Goal: Task Accomplishment & Management: Manage account settings

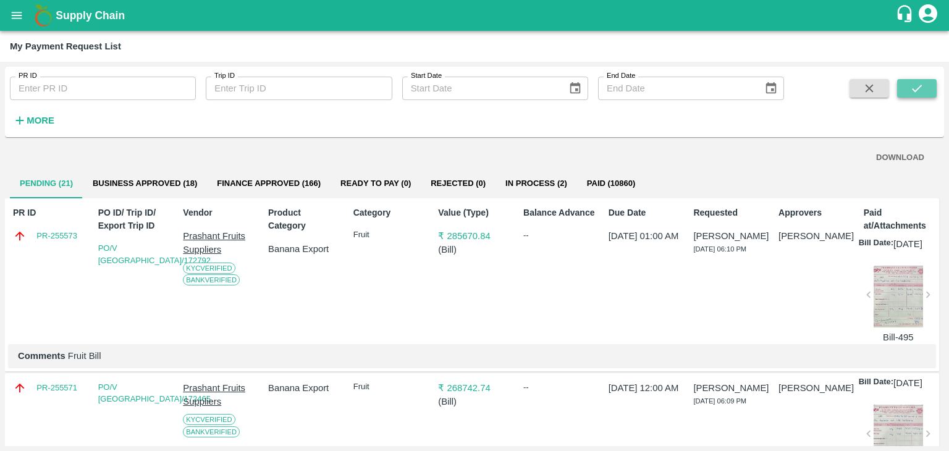
click at [922, 79] on button "submit" at bounding box center [917, 88] width 40 height 19
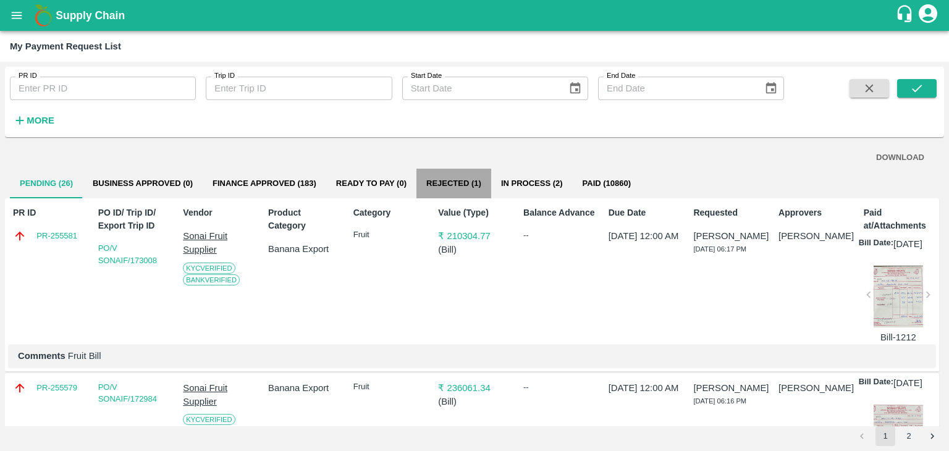
click at [466, 176] on button "Rejected (1)" at bounding box center [453, 184] width 75 height 30
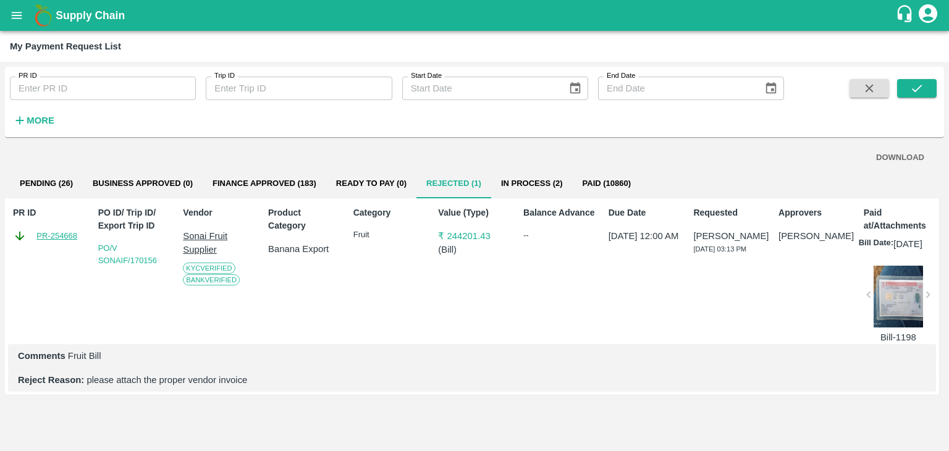
click at [64, 233] on link "PR-254668" at bounding box center [56, 236] width 41 height 12
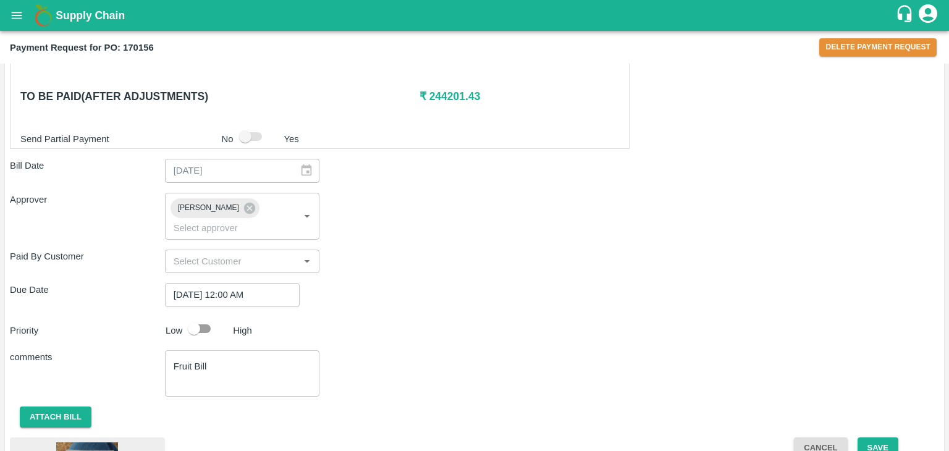
scroll to position [609, 0]
click at [49, 408] on button "Attach bill" at bounding box center [56, 419] width 72 height 22
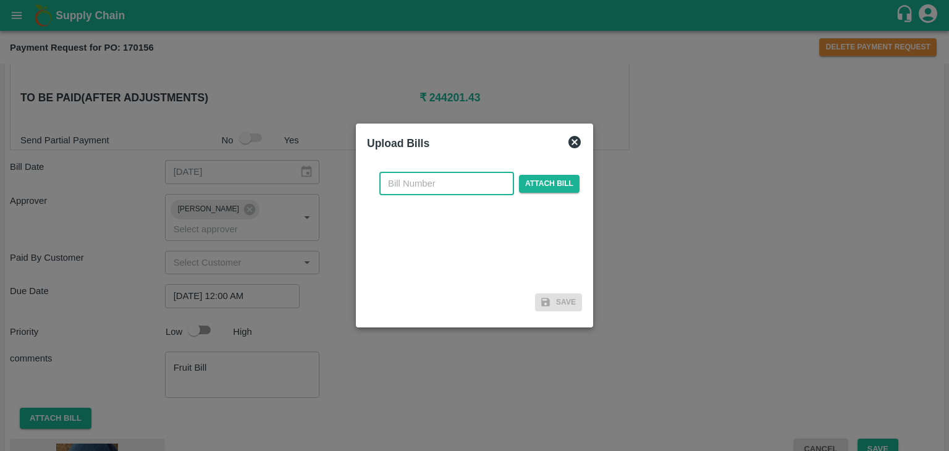
click at [430, 187] on input "text" at bounding box center [446, 183] width 135 height 23
type input "1198"
click at [544, 186] on span "Attach bill" at bounding box center [549, 184] width 61 height 18
click at [0, 0] on input "Attach bill" at bounding box center [0, 0] width 0 height 0
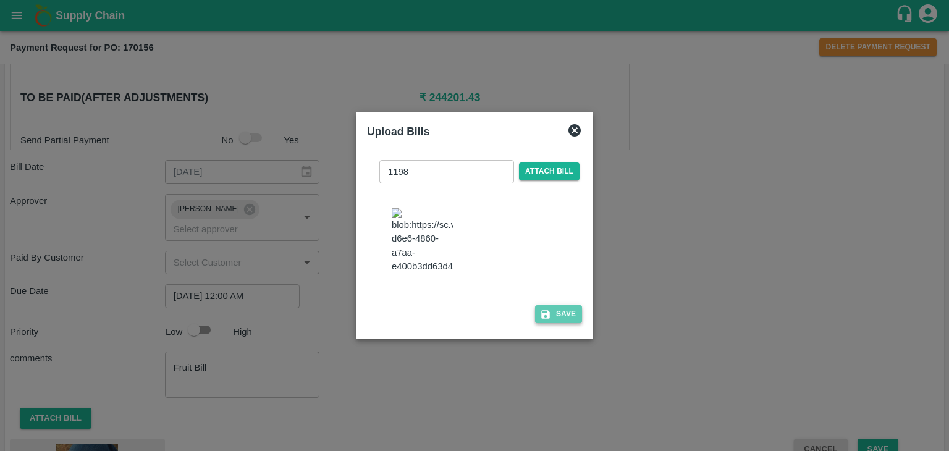
click at [558, 309] on button "Save" at bounding box center [558, 314] width 47 height 18
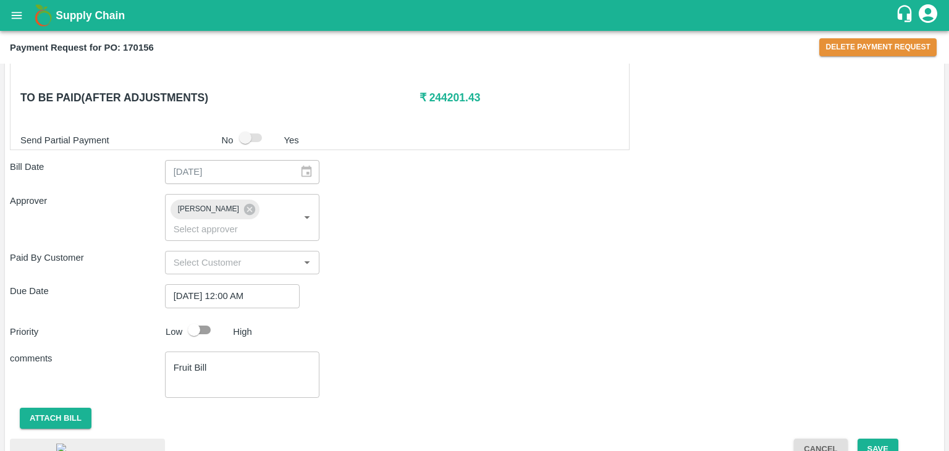
scroll to position [682, 0]
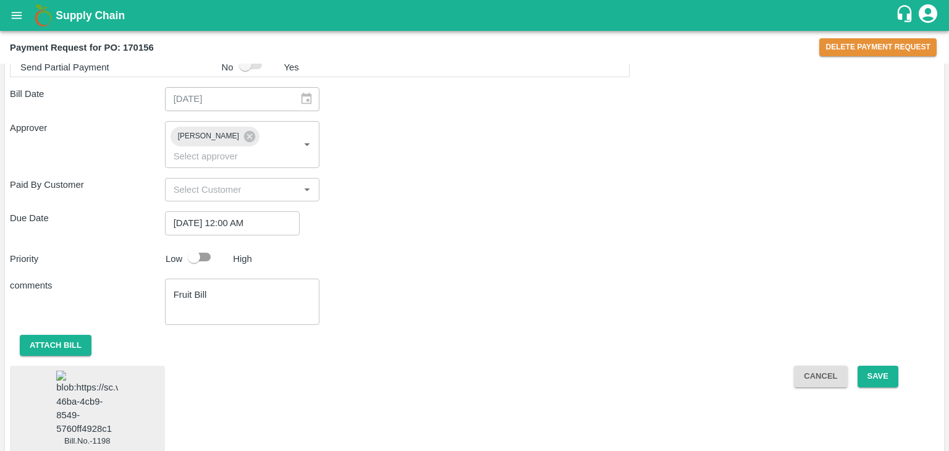
click at [79, 390] on img at bounding box center [87, 403] width 62 height 65
click at [879, 366] on button "Save" at bounding box center [877, 377] width 41 height 22
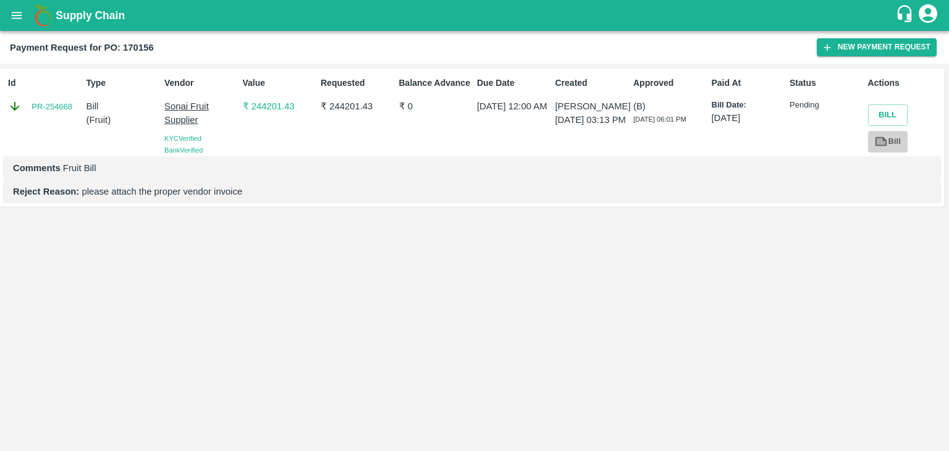
click at [882, 143] on icon at bounding box center [881, 141] width 9 height 7
click at [7, 23] on button "open drawer" at bounding box center [16, 15] width 28 height 28
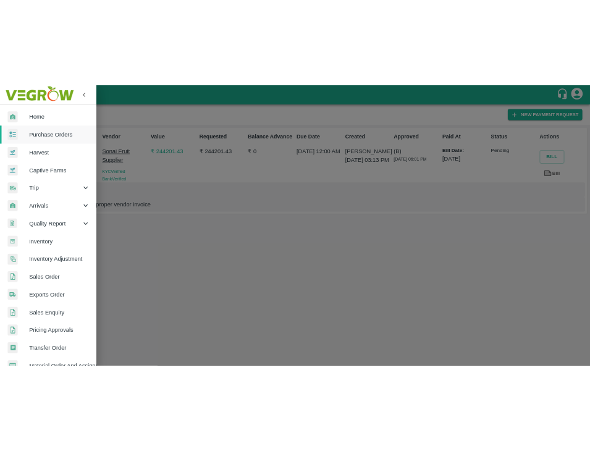
scroll to position [253, 0]
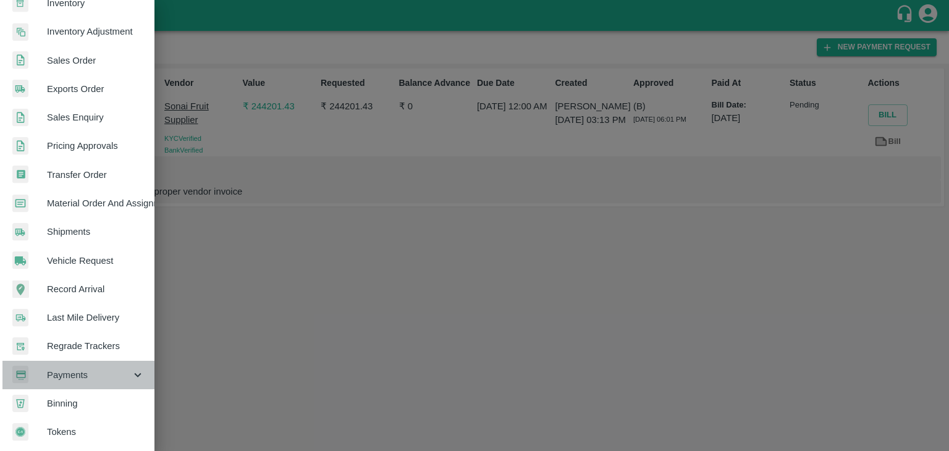
click at [86, 369] on span "Payments" at bounding box center [89, 375] width 84 height 14
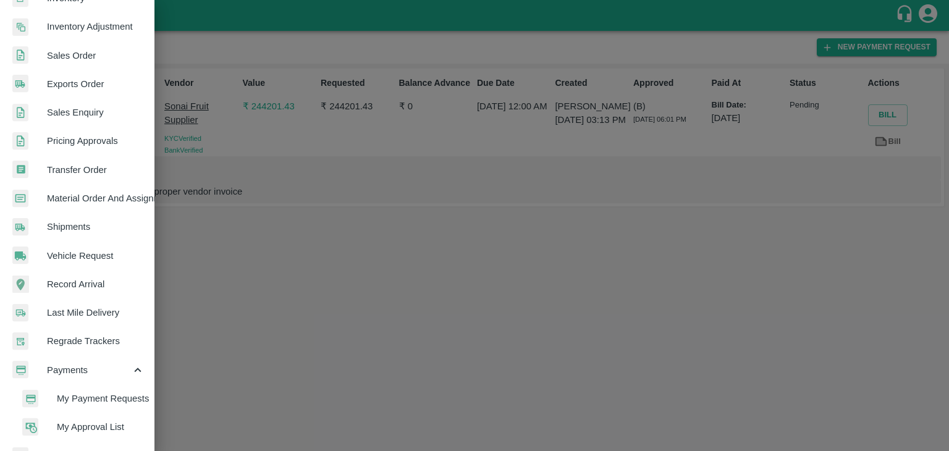
click at [119, 398] on span "My Payment Requests" at bounding box center [101, 399] width 88 height 14
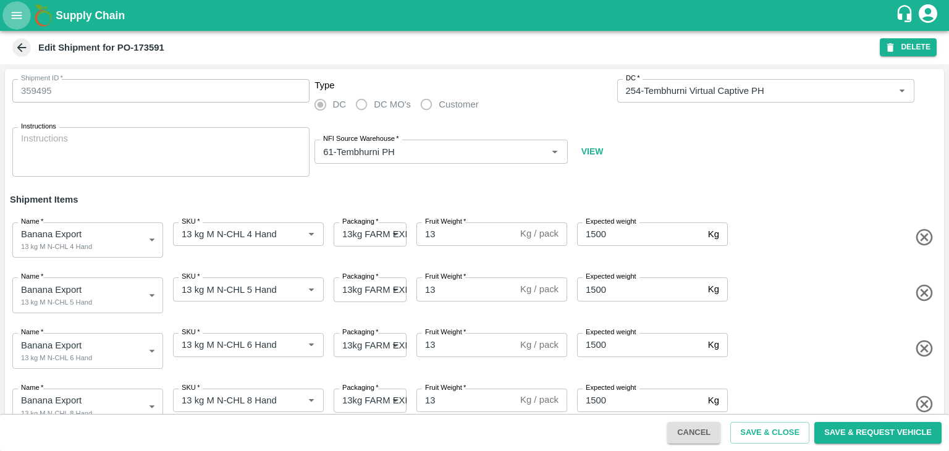
click at [11, 11] on icon "open drawer" at bounding box center [17, 16] width 14 height 14
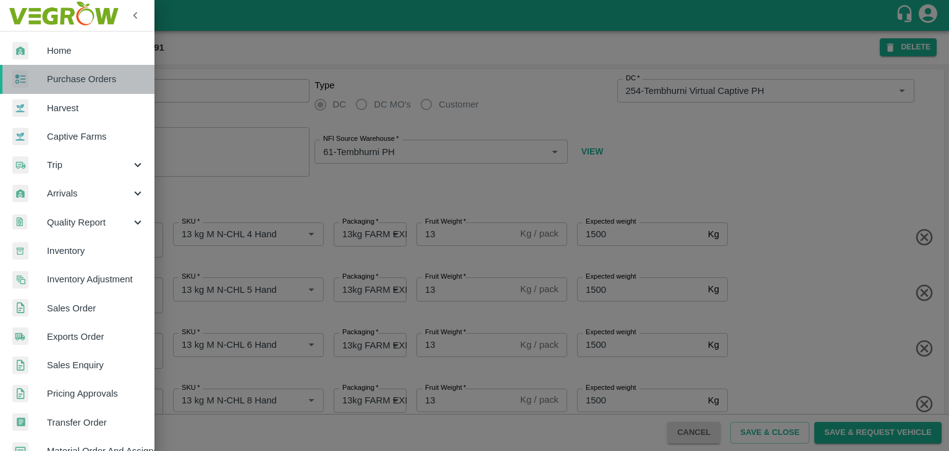
click at [82, 75] on span "Purchase Orders" at bounding box center [96, 79] width 98 height 14
